Goal: Navigation & Orientation: Find specific page/section

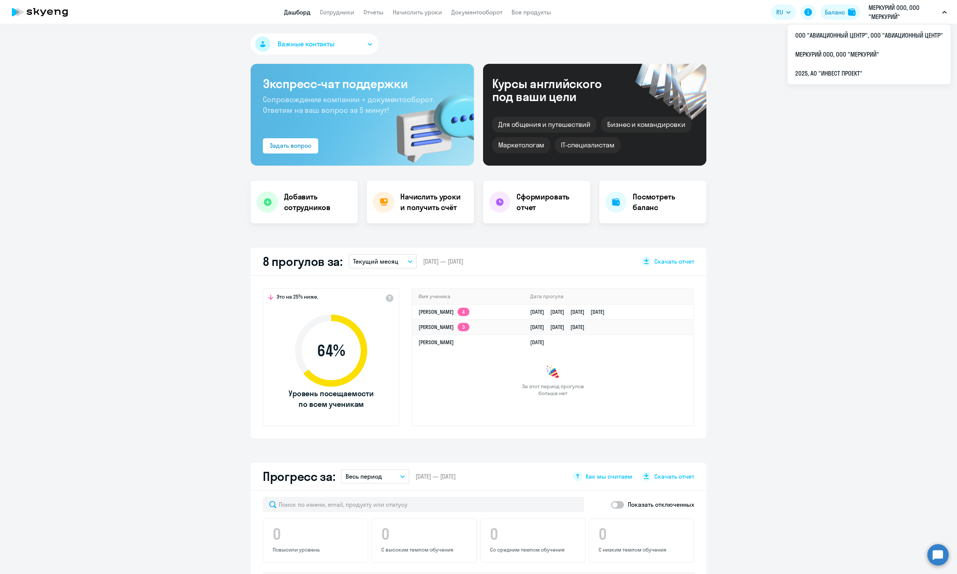
select select "30"
drag, startPoint x: 0, startPoint y: 0, endPoint x: 876, endPoint y: 21, distance: 875.9
click at [876, 21] on p "МЕРКУРИЙ ООО, ООО "МЕРКУРИЙ"" at bounding box center [903, 12] width 71 height 18
click at [877, 19] on p "МЕРКУРИЙ ООО, ООО "МЕРКУРИЙ"" at bounding box center [903, 12] width 71 height 18
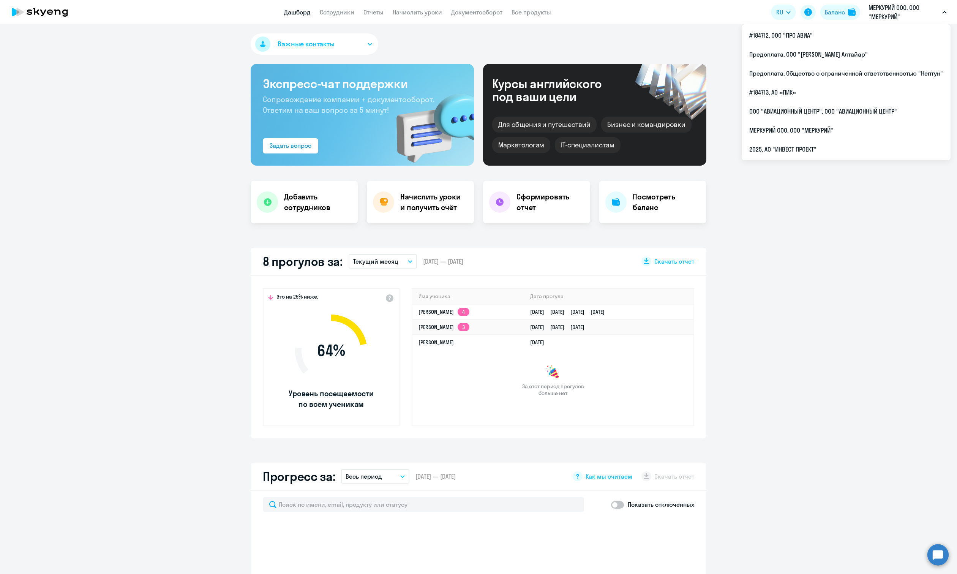
select select "30"
click at [895, 10] on p "МЕРКУРИЙ ООО, ООО "МЕРКУРИЙ"" at bounding box center [903, 12] width 71 height 18
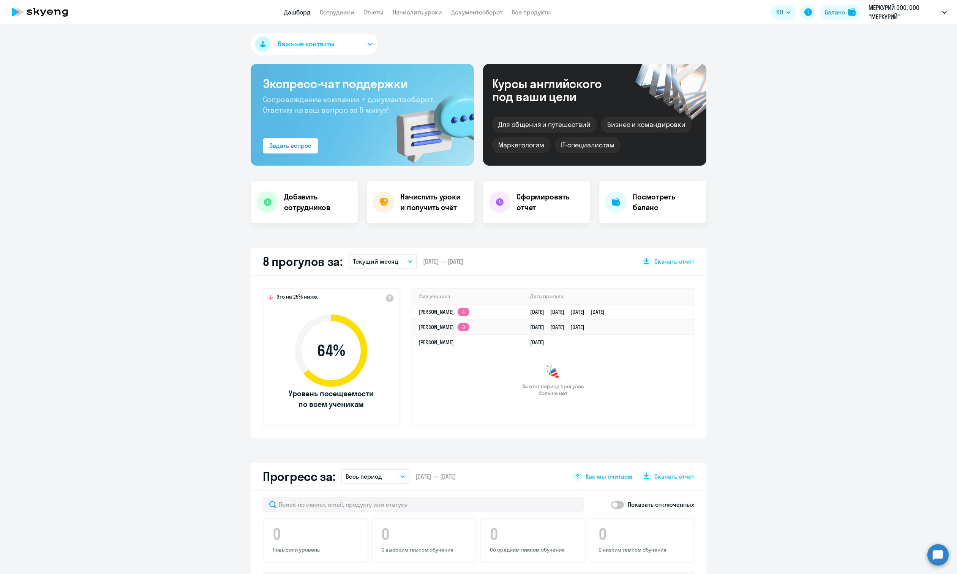
click at [895, 10] on p "МЕРКУРИЙ ООО, ООО "МЕРКУРИЙ"" at bounding box center [903, 12] width 71 height 18
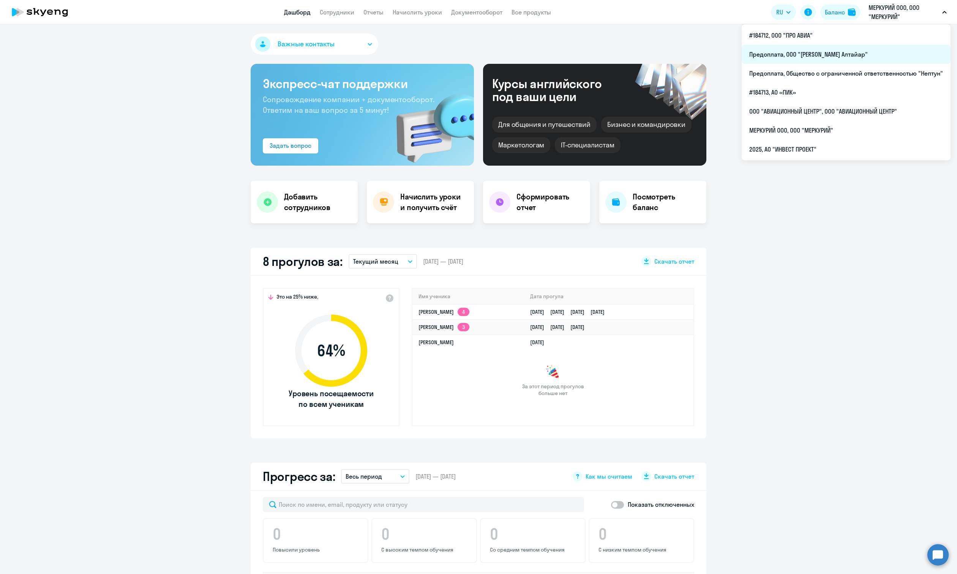
click at [846, 53] on li "Предоплата, ООО "Синдибад Алтайар"" at bounding box center [846, 54] width 209 height 19
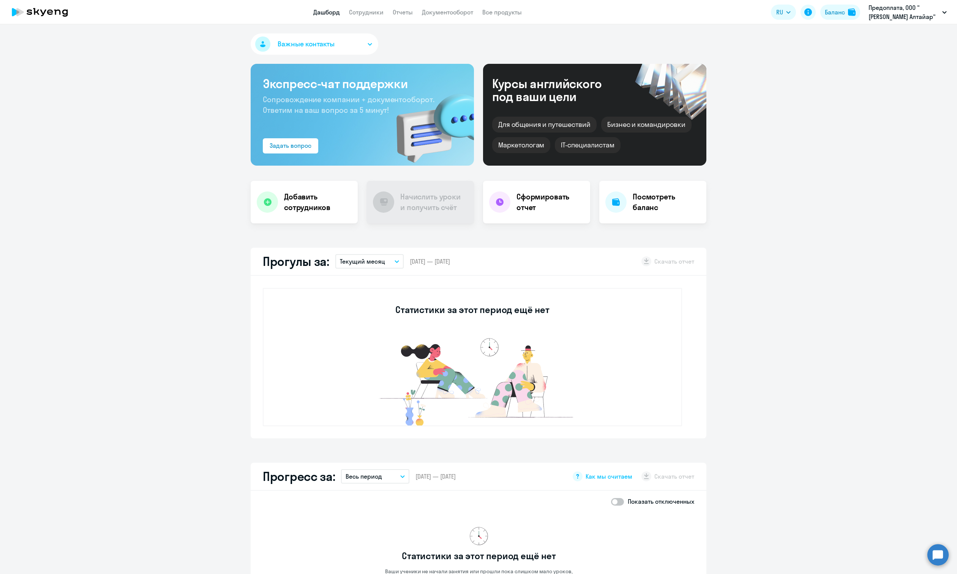
click at [848, 302] on app-truancy-attendance-dashboard "Прогулы за: Текущий месяц – 01.09.2025 — 30.09.2025 Скачать отчет Статистики за…" at bounding box center [478, 343] width 957 height 191
